Goal: Information Seeking & Learning: Understand process/instructions

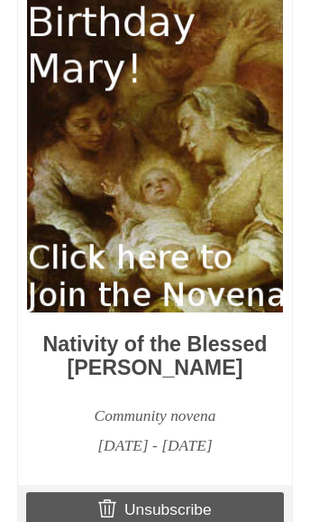
scroll to position [1442, 0]
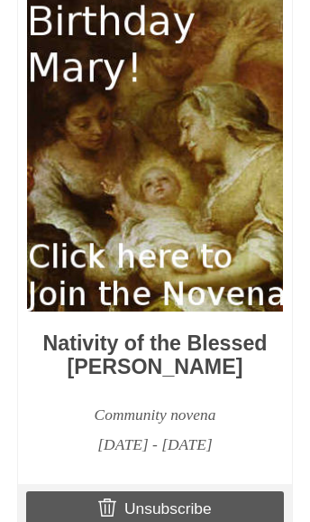
click at [161, 290] on img at bounding box center [155, 131] width 256 height 360
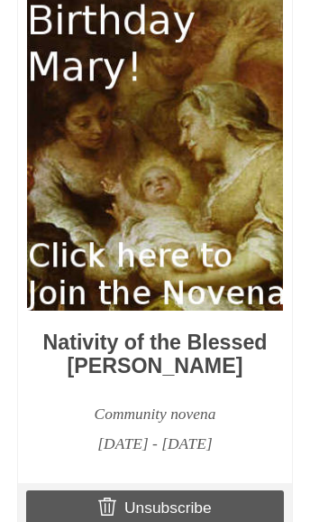
click at [151, 284] on img at bounding box center [155, 130] width 256 height 360
click at [171, 306] on img at bounding box center [155, 130] width 256 height 360
click at [170, 284] on img at bounding box center [155, 130] width 256 height 360
click at [160, 284] on img at bounding box center [155, 130] width 256 height 360
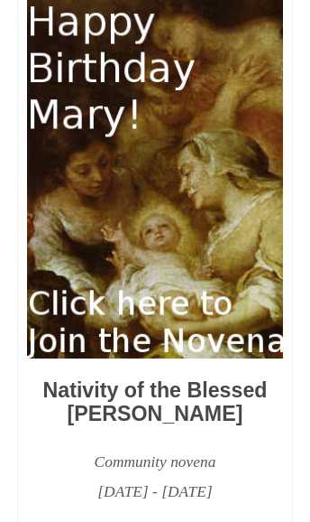
scroll to position [1396, 0]
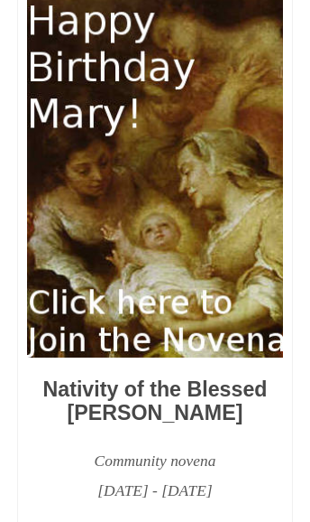
click at [166, 342] on img at bounding box center [155, 177] width 256 height 360
click at [162, 338] on img at bounding box center [155, 177] width 256 height 360
click at [148, 338] on img at bounding box center [155, 177] width 256 height 360
click at [215, 357] on img at bounding box center [155, 177] width 256 height 360
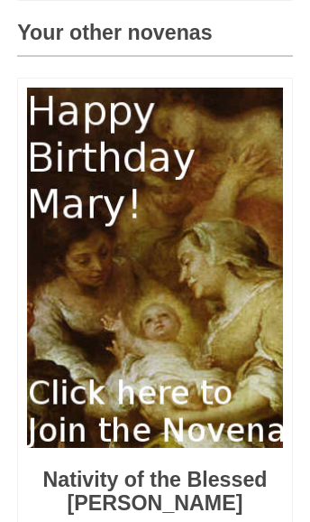
click at [153, 237] on img at bounding box center [155, 268] width 256 height 360
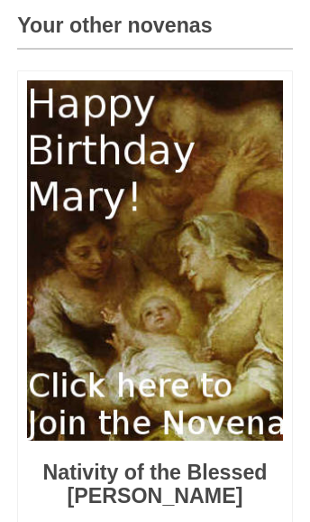
scroll to position [1314, 0]
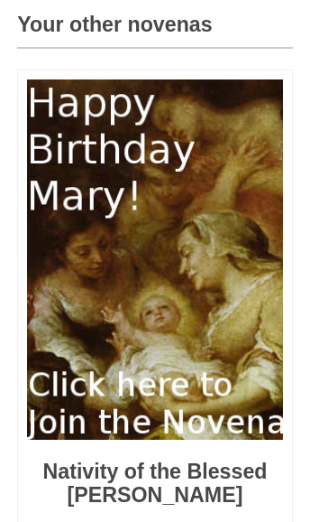
click at [185, 439] on img at bounding box center [155, 259] width 256 height 360
click at [174, 472] on div "Nativity of the Blessed [PERSON_NAME] Community novena [DATE] - [DATE]" at bounding box center [154, 332] width 273 height 525
click at [182, 486] on h3 "Nativity of the Blessed [PERSON_NAME]" at bounding box center [155, 483] width 256 height 46
click at [181, 506] on h3 "Nativity of the Blessed [PERSON_NAME]" at bounding box center [155, 483] width 256 height 46
click at [196, 439] on img at bounding box center [155, 259] width 256 height 360
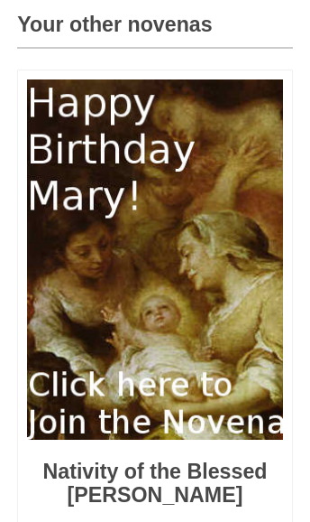
click at [209, 439] on img at bounding box center [155, 259] width 256 height 360
click at [202, 439] on img at bounding box center [155, 259] width 256 height 360
click at [198, 435] on img at bounding box center [155, 259] width 256 height 360
click at [184, 427] on img at bounding box center [155, 259] width 256 height 360
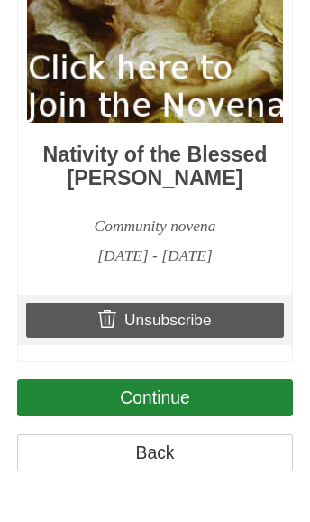
scroll to position [1630, 0]
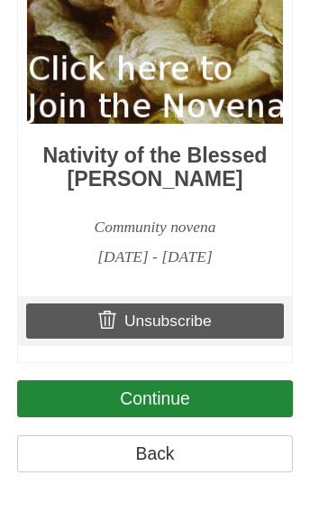
click at [174, 417] on link "Continue" at bounding box center [154, 398] width 275 height 37
